Goal: Transaction & Acquisition: Purchase product/service

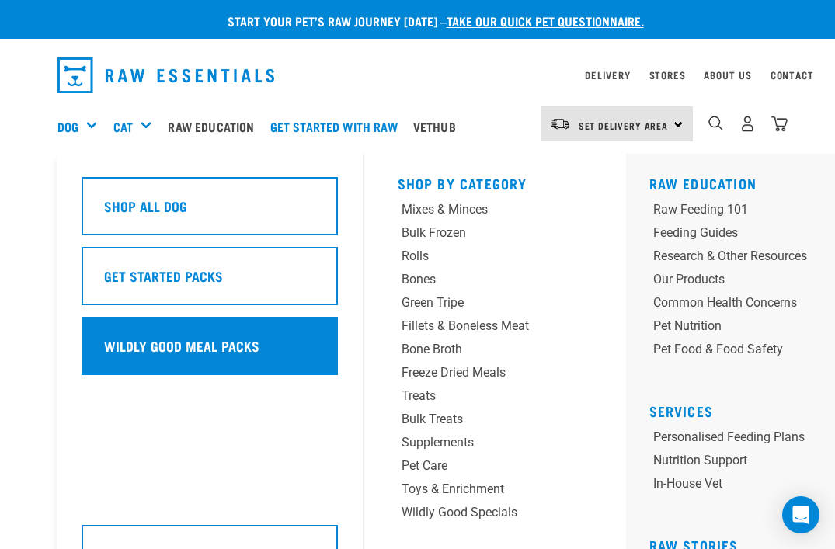
click at [144, 346] on h5 "Wildly Good Meal Packs" at bounding box center [181, 345] width 155 height 20
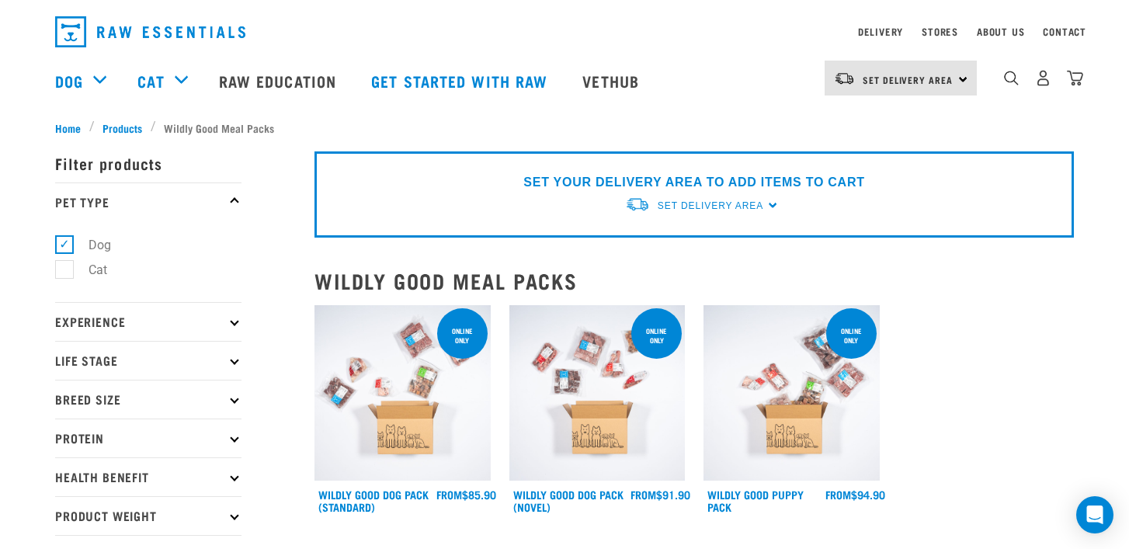
scroll to position [46, 0]
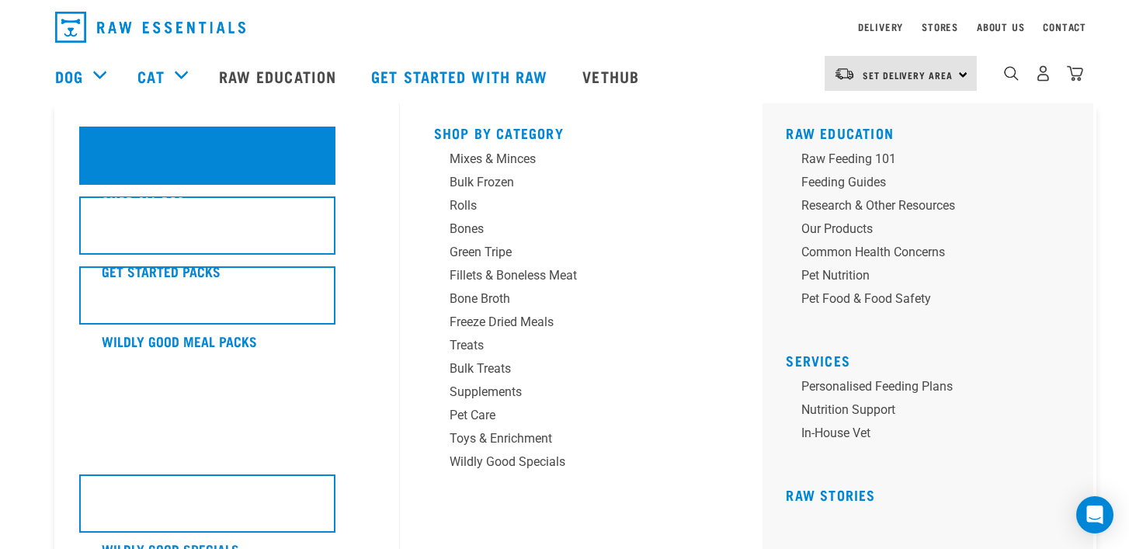
click at [130, 158] on div "Shop All Dog" at bounding box center [207, 156] width 256 height 58
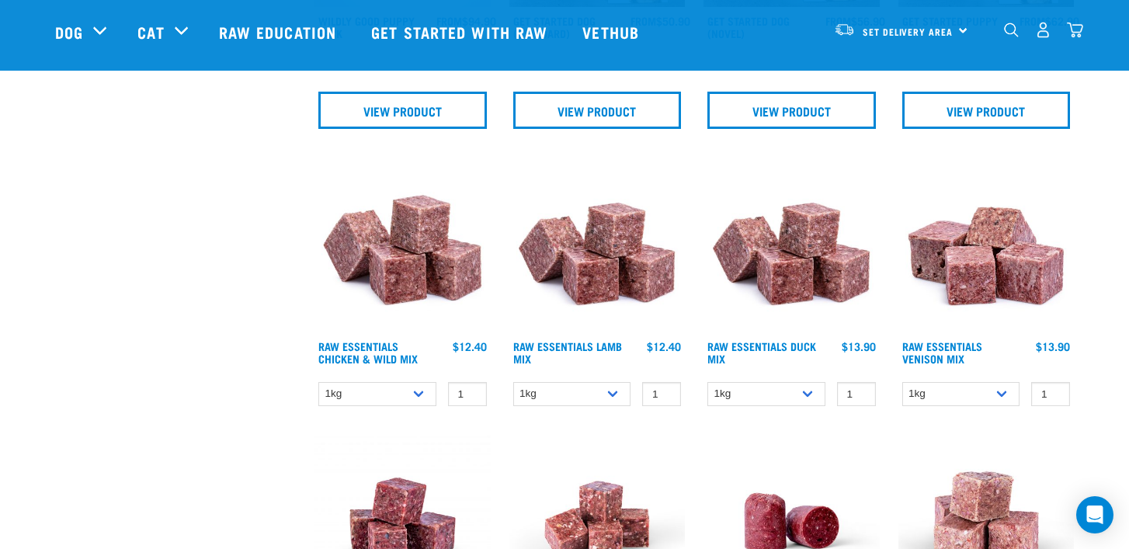
scroll to position [729, 0]
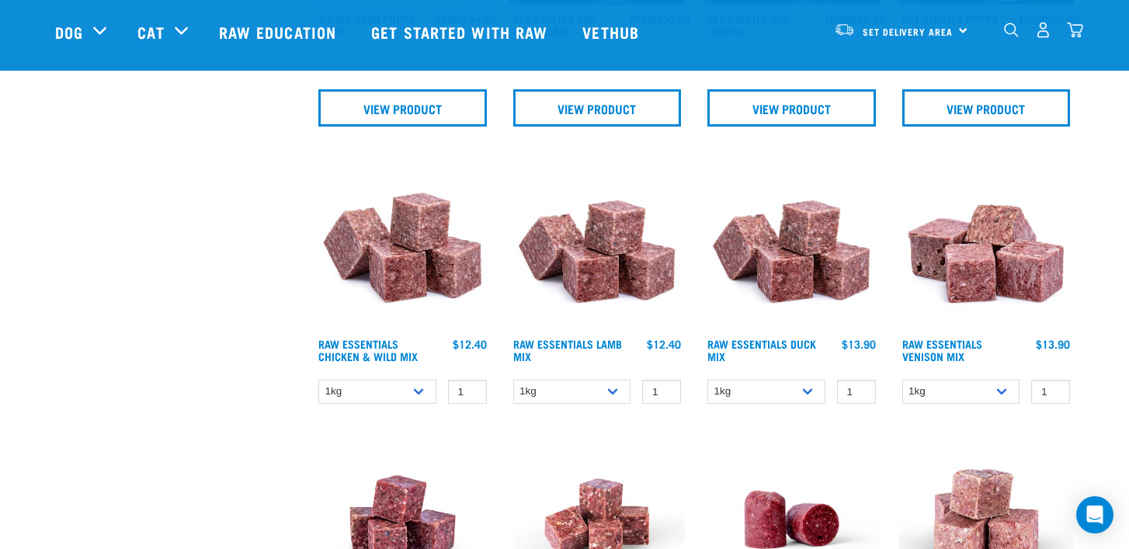
click at [984, 281] on img at bounding box center [986, 243] width 176 height 176
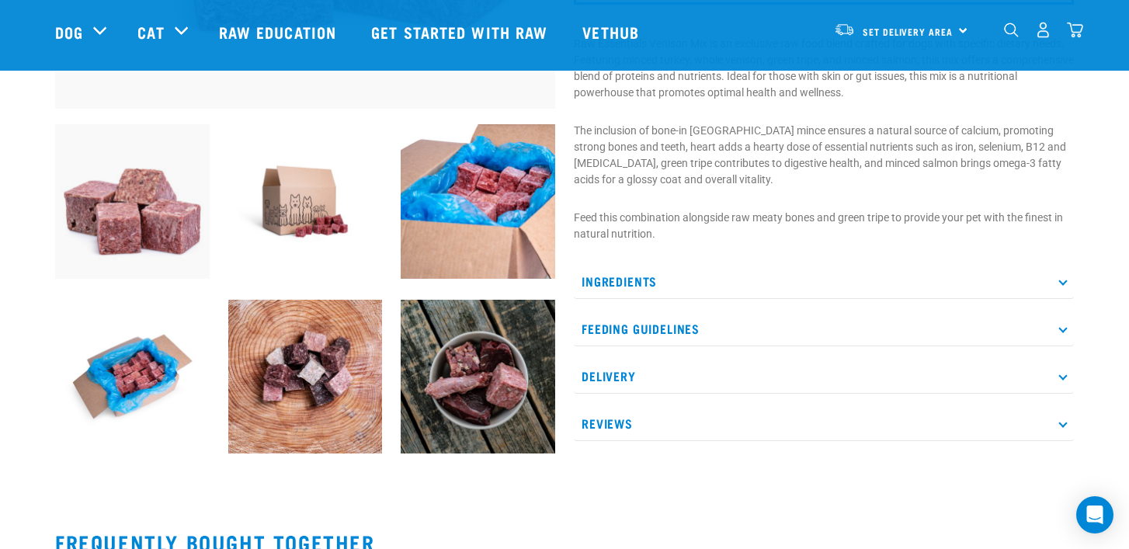
scroll to position [508, 0]
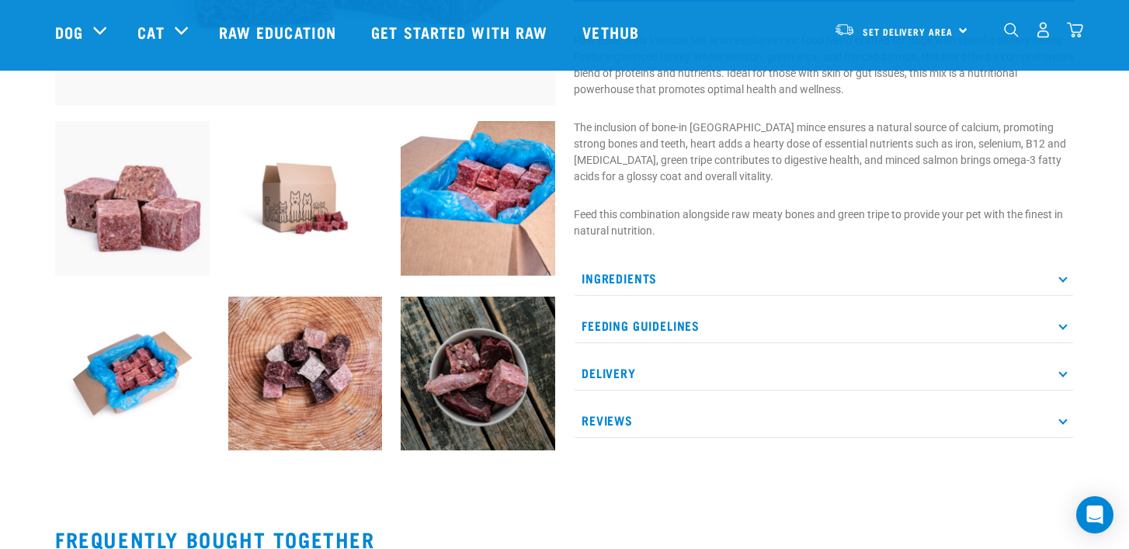
click at [1061, 276] on icon at bounding box center [1062, 277] width 9 height 9
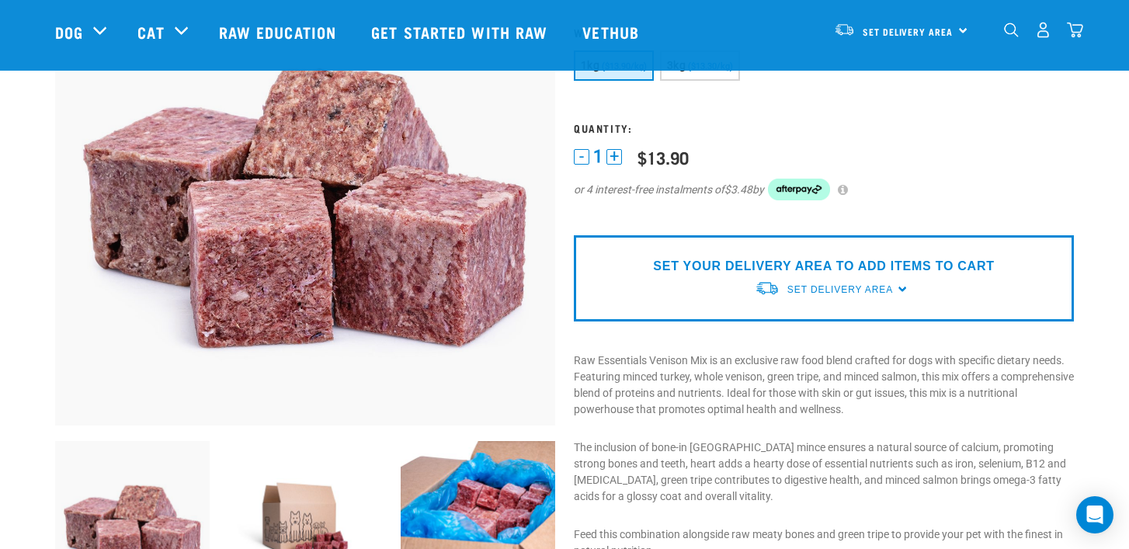
scroll to position [0, 0]
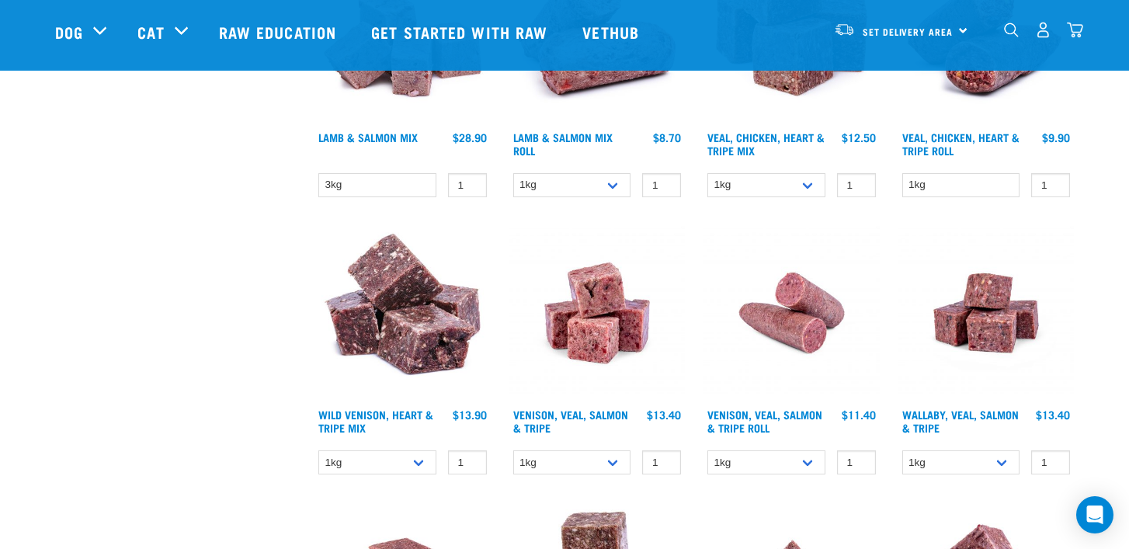
scroll to position [1771, 0]
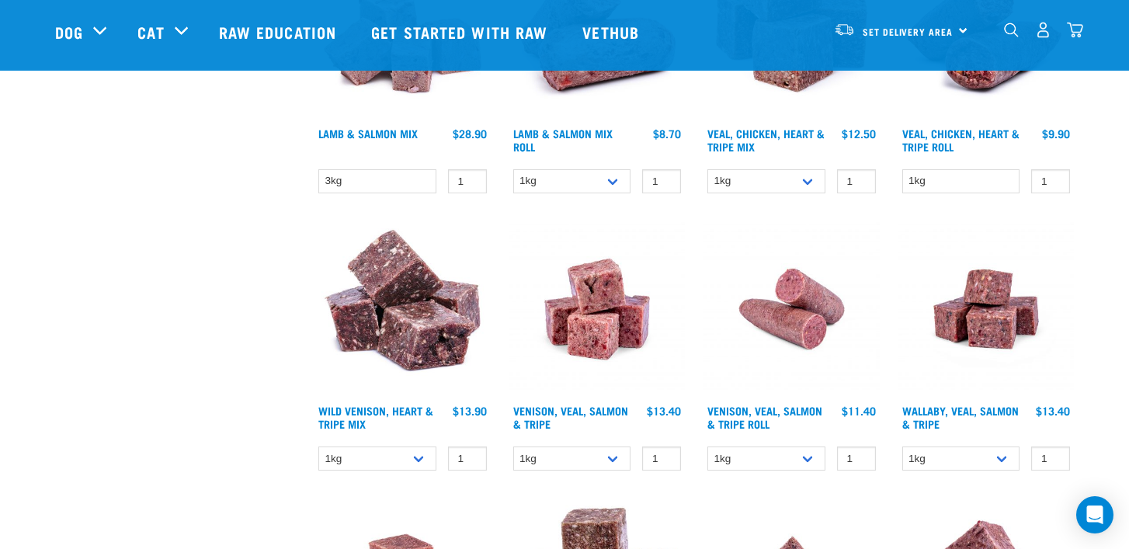
click at [396, 328] on img at bounding box center [402, 309] width 176 height 176
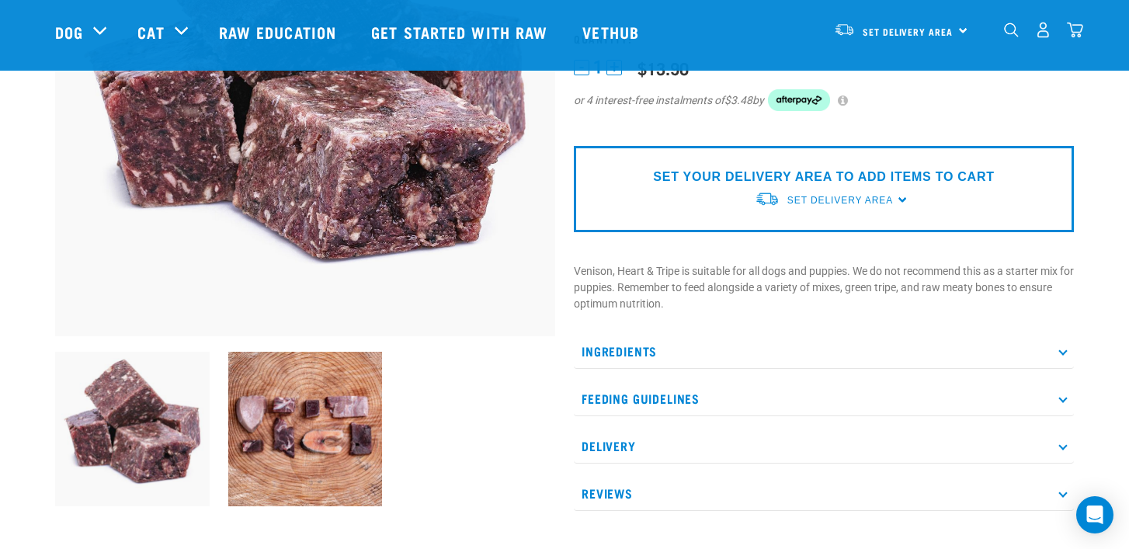
scroll to position [287, 0]
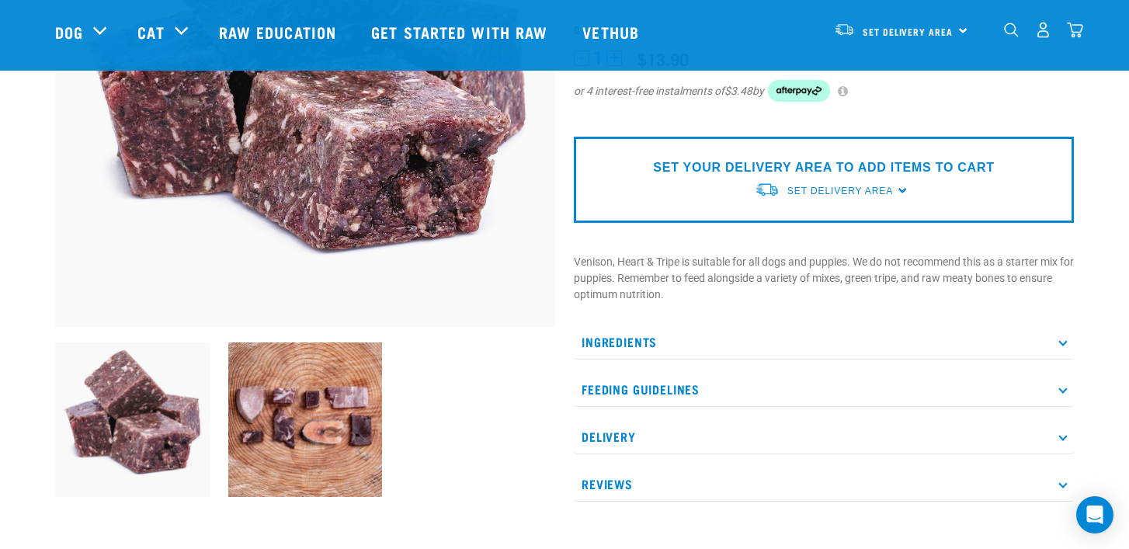
click at [1065, 339] on icon at bounding box center [1062, 341] width 9 height 9
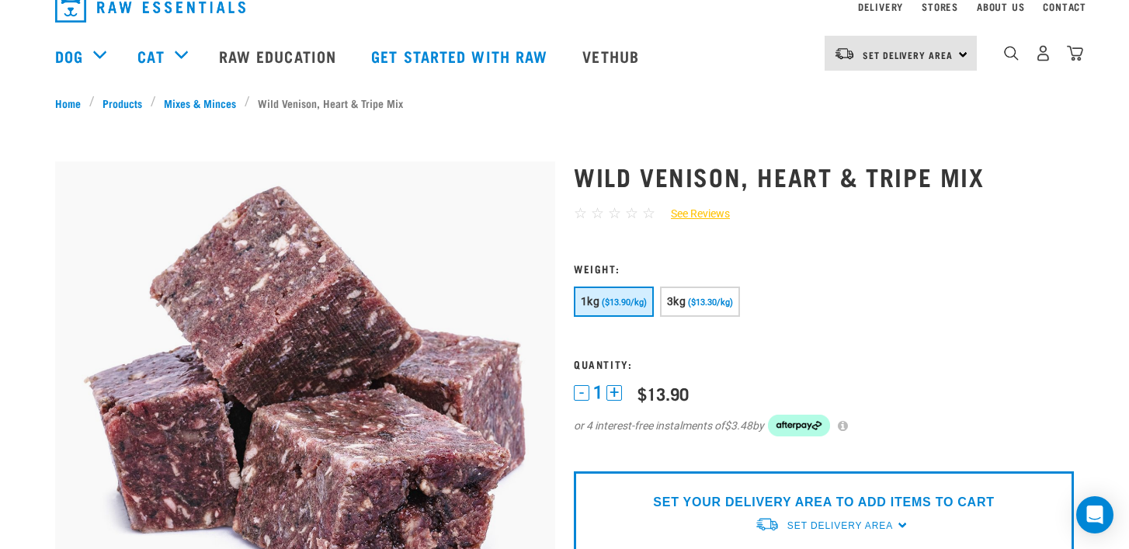
scroll to position [0, 0]
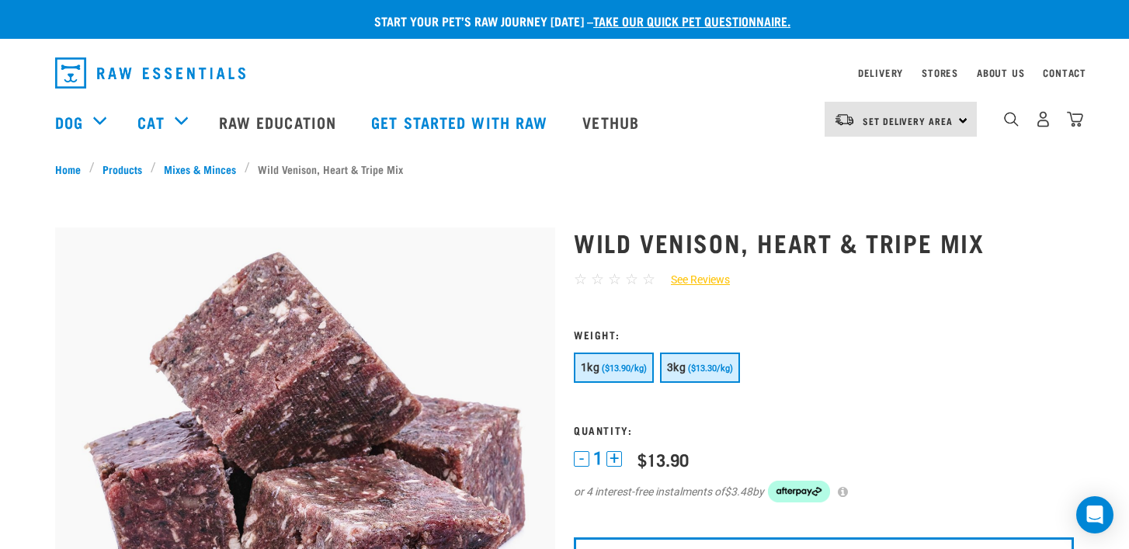
click at [704, 374] on button "3kg ($13.30/kg)" at bounding box center [700, 368] width 80 height 30
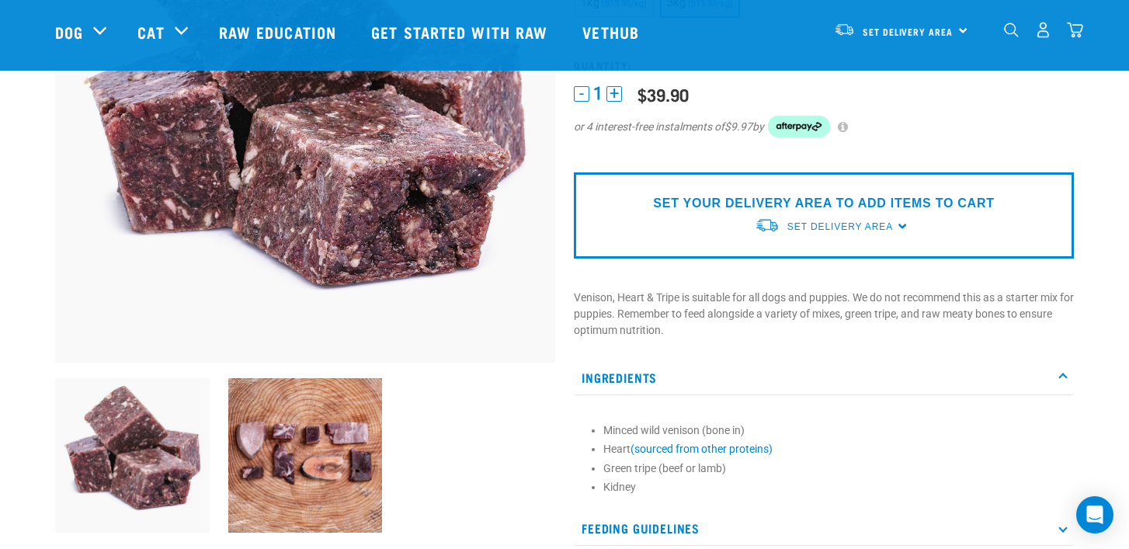
scroll to position [252, 0]
